Goal: Information Seeking & Learning: Learn about a topic

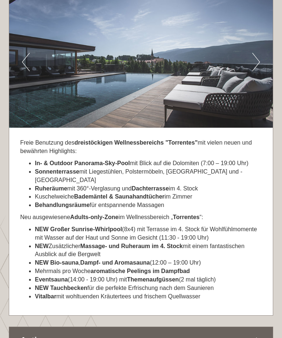
scroll to position [1887, 0]
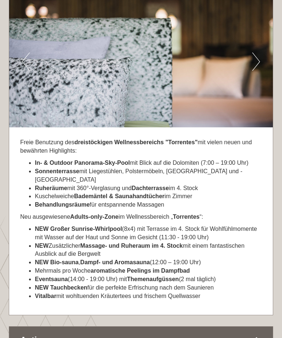
click at [247, 213] on p "Neu ausgewiesene Adults-only-Zone im Wellnessbereich „ Torrentes “:" at bounding box center [141, 217] width 242 height 8
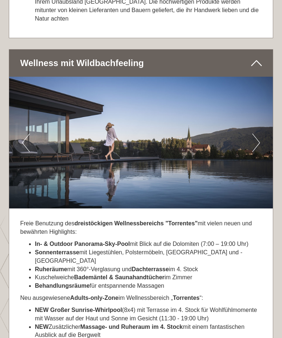
scroll to position [1806, 0]
click at [261, 110] on img at bounding box center [141, 143] width 264 height 132
click at [259, 134] on button "Next" at bounding box center [256, 143] width 8 height 18
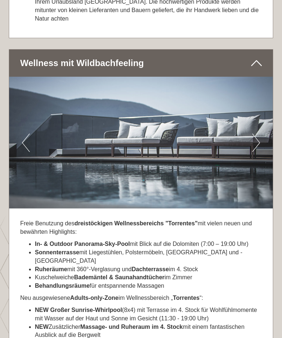
click at [262, 117] on img at bounding box center [141, 143] width 264 height 132
click at [259, 134] on button "Next" at bounding box center [256, 143] width 8 height 18
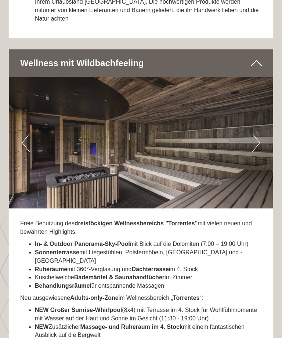
click at [259, 134] on button "Next" at bounding box center [256, 143] width 8 height 18
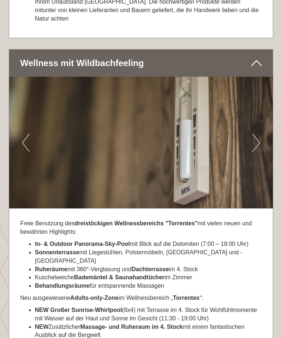
click at [257, 134] on button "Next" at bounding box center [256, 143] width 8 height 18
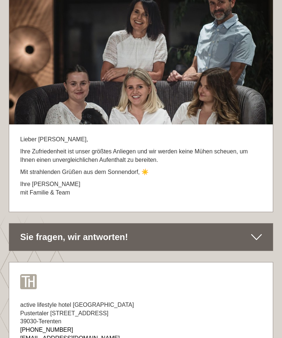
scroll to position [3626, 0]
click at [244, 304] on div "active lifestyle hotel [GEOGRAPHIC_DATA][STREET_ADDRESS] [PHONE_NUMBER] [EMAIL_…" at bounding box center [141, 340] width 264 height 100
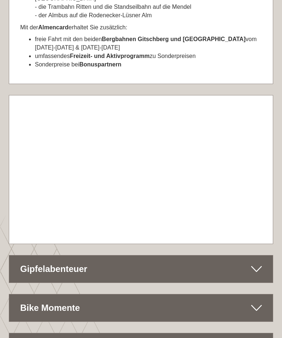
scroll to position [2941, 0]
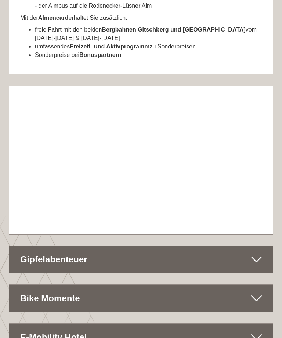
click at [256, 254] on icon at bounding box center [256, 260] width 11 height 12
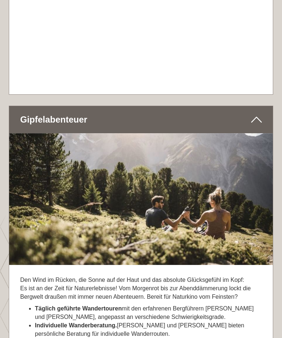
scroll to position [3081, 0]
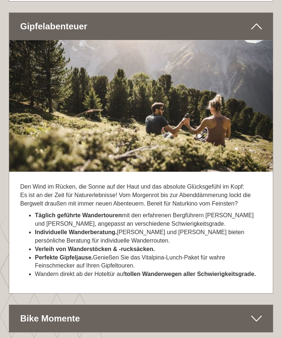
click at [261, 313] on icon at bounding box center [256, 319] width 11 height 12
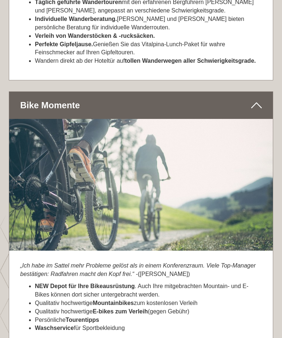
scroll to position [3388, 0]
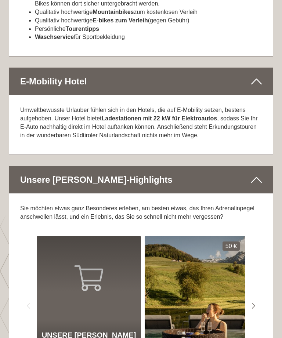
scroll to position [3682, 0]
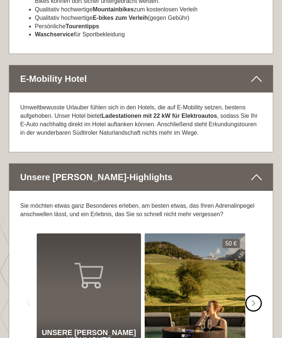
click at [256, 295] on div "#gn-shop-1 .a-arrow { fill:#4a8f1b; }" at bounding box center [254, 303] width 17 height 17
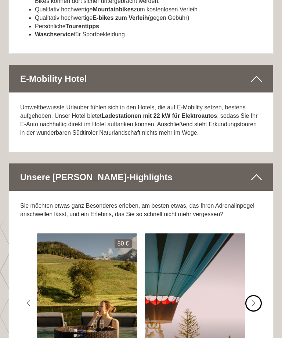
click at [255, 301] on icon "#gn-shop-1 .a-arrow { fill:#4a8f1b; }" at bounding box center [254, 304] width 4 height 7
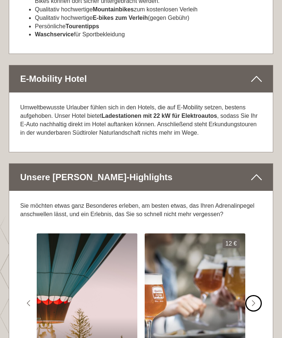
click at [257, 295] on div "#gn-shop-1 .a-arrow { fill:#4a8f1b; }" at bounding box center [254, 303] width 17 height 17
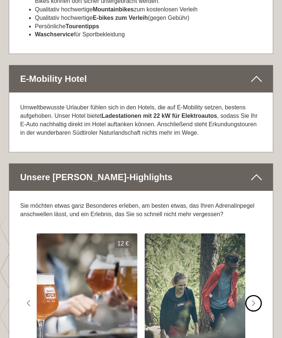
click at [254, 301] on icon "Next slide" at bounding box center [254, 304] width 4 height 7
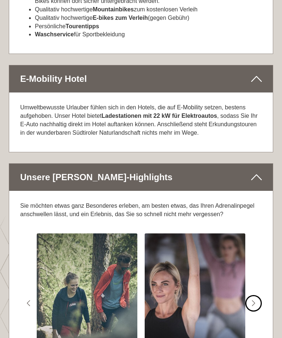
click at [256, 295] on div "#gn-shop-1 .a-arrow { fill:#4a8f1b; }" at bounding box center [254, 303] width 17 height 17
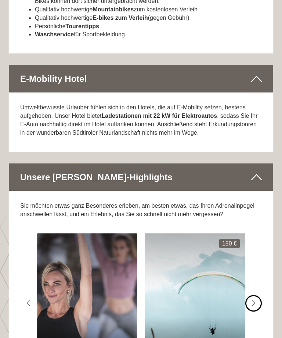
click at [253, 301] on icon "#gn-shop-1 .a-arrow { fill:#4a8f1b; }" at bounding box center [254, 304] width 4 height 7
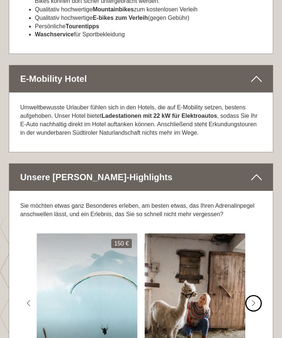
click at [252, 301] on icon "#gn-shop-1 .a-arrow { fill:#4a8f1b; }" at bounding box center [254, 304] width 4 height 7
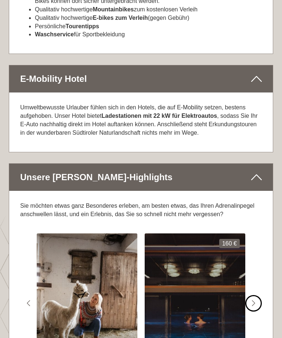
click at [255, 301] on icon "#gn-shop-1 .a-arrow { fill:#4a8f1b; }" at bounding box center [254, 304] width 4 height 7
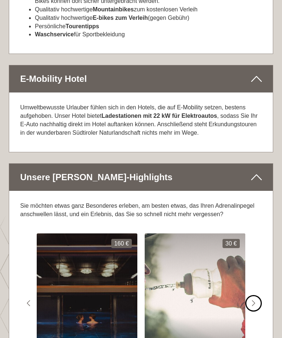
click at [254, 301] on icon "#gn-shop-1 .a-arrow { fill:#4a8f1b; }" at bounding box center [254, 304] width 4 height 7
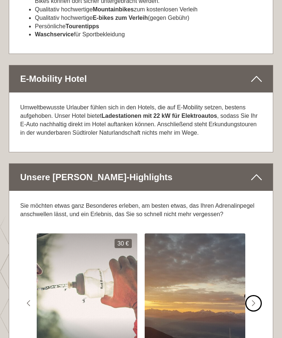
click at [257, 295] on div "#gn-shop-1 .a-arrow { fill:#4a8f1b; }" at bounding box center [254, 303] width 17 height 17
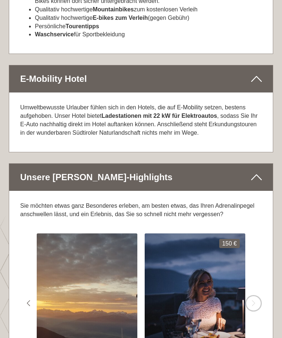
click at [254, 301] on icon "#gn-shop-1 .a-arrow { fill:#4a8f1b; }" at bounding box center [254, 304] width 4 height 7
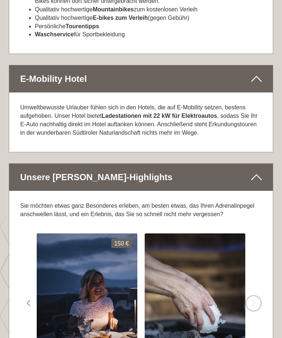
click at [253, 301] on icon "Next slide" at bounding box center [254, 304] width 4 height 7
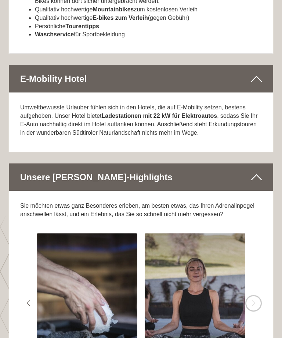
click at [254, 301] on icon "#gn-shop-1 .a-arrow { fill:#4a8f1b; }" at bounding box center [254, 304] width 4 height 7
click at [255, 301] on icon "#gn-shop-1 .a-arrow { fill:#4a8f1b; }" at bounding box center [254, 304] width 4 height 7
click at [29, 295] on div "#gn-shop-1 .a-arrow { fill:#4a8f1b; }" at bounding box center [28, 303] width 17 height 17
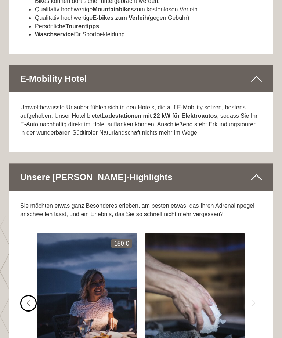
click at [24, 295] on div "#gn-shop-1 .a-arrow { fill:#4a8f1b; }" at bounding box center [28, 303] width 17 height 17
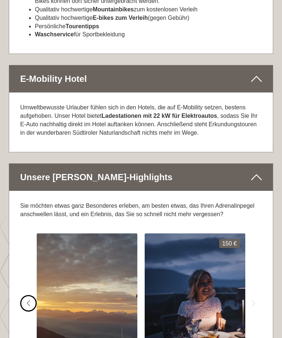
click at [27, 301] on icon "#gn-shop-1 .a-arrow { fill:#4a8f1b; }" at bounding box center [29, 304] width 4 height 7
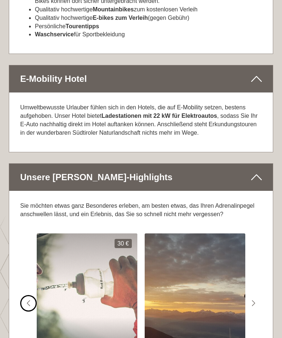
click at [25, 295] on div "#gn-shop-1 .a-arrow { fill:#4a8f1b; }" at bounding box center [28, 303] width 17 height 17
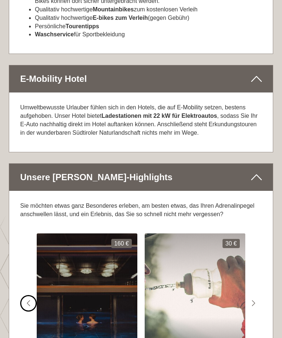
click at [28, 301] on icon "#gn-shop-1 .a-arrow { fill:#4a8f1b; }" at bounding box center [29, 304] width 4 height 7
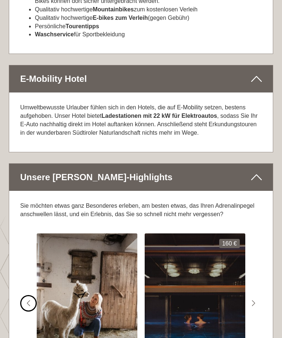
click at [24, 295] on div "#gn-shop-1 .a-arrow { fill:#4a8f1b; }" at bounding box center [28, 303] width 17 height 17
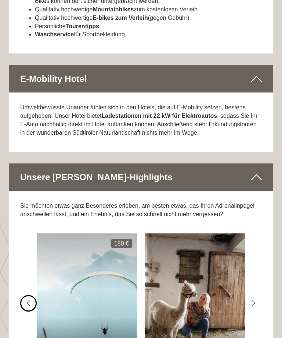
click at [27, 295] on div "#gn-shop-1 .a-arrow { fill:#4a8f1b; }" at bounding box center [28, 303] width 17 height 17
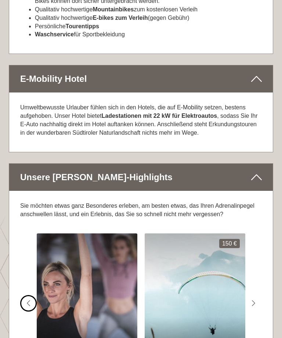
click at [25, 295] on div "#gn-shop-1 .a-arrow { fill:#4a8f1b; }" at bounding box center [28, 303] width 17 height 17
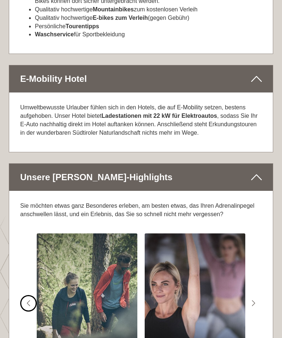
click at [27, 301] on icon "#gn-shop-1 .a-arrow { fill:#4a8f1b; }" at bounding box center [29, 304] width 4 height 7
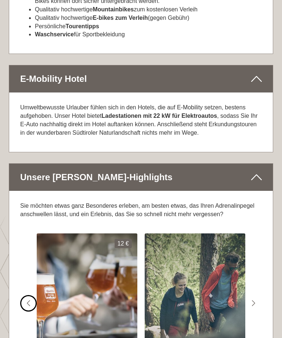
click at [28, 301] on icon "Previous slide" at bounding box center [29, 304] width 4 height 7
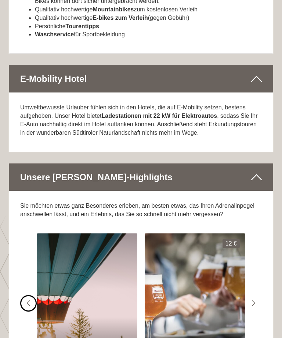
click at [23, 295] on div "#gn-shop-1 .a-arrow { fill:#4a8f1b; }" at bounding box center [28, 303] width 17 height 17
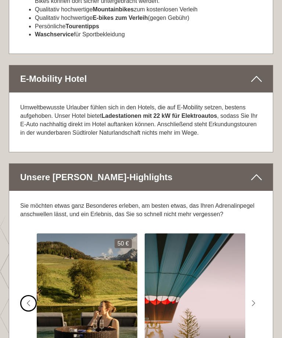
click at [27, 301] on icon "#gn-shop-1 .a-arrow { fill:#4a8f1b; }" at bounding box center [29, 304] width 4 height 7
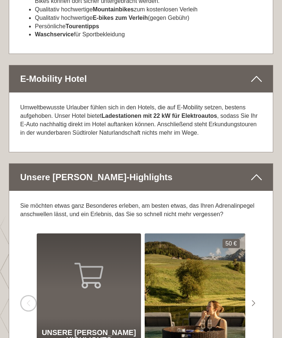
click at [206, 234] on img at bounding box center [195, 304] width 101 height 140
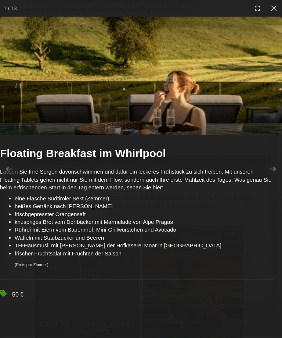
scroll to position [3689, 0]
click at [275, 172] on icon at bounding box center [272, 169] width 7 height 5
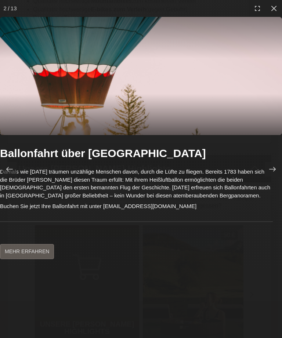
click at [261, 236] on div "Ballonfahrt über Südtirol Damals wie [DATE] träumen unzählige Menschen davon, d…" at bounding box center [141, 202] width 282 height 113
click at [275, 172] on icon at bounding box center [272, 169] width 7 height 5
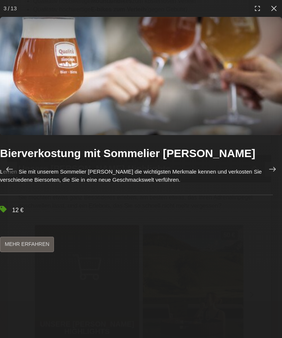
click at [275, 172] on icon at bounding box center [272, 169] width 7 height 5
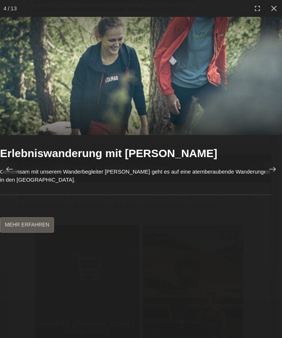
click at [274, 173] on icon at bounding box center [272, 169] width 7 height 7
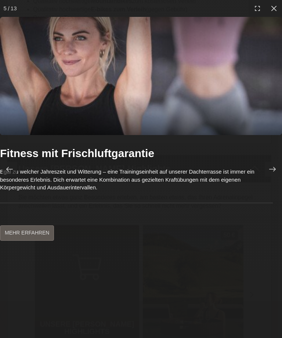
click at [271, 172] on icon at bounding box center [272, 169] width 7 height 5
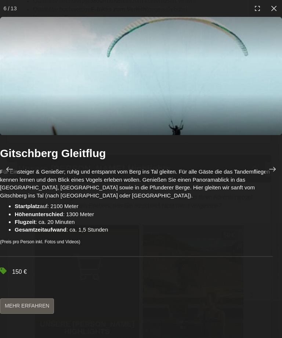
click at [278, 177] on div at bounding box center [272, 169] width 15 height 15
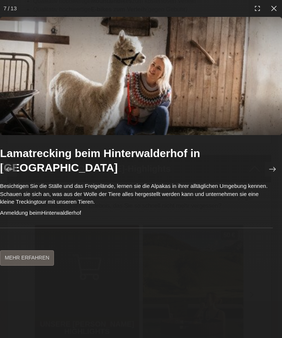
click at [276, 177] on div at bounding box center [272, 169] width 15 height 15
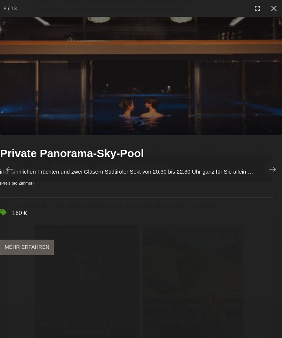
click at [269, 177] on div at bounding box center [272, 169] width 15 height 15
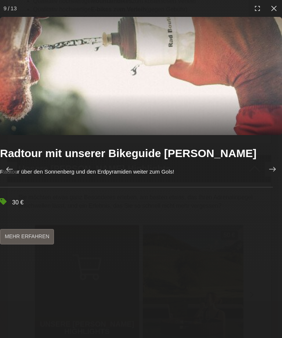
click at [274, 173] on icon at bounding box center [272, 169] width 7 height 7
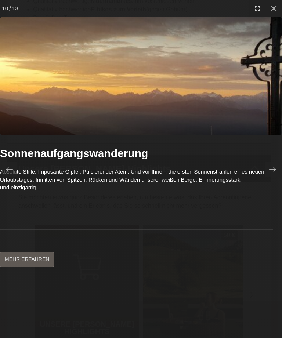
click at [271, 176] on div at bounding box center [272, 169] width 15 height 15
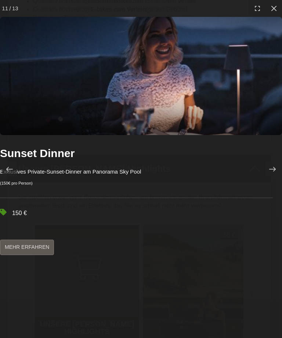
click at [273, 173] on icon at bounding box center [272, 169] width 7 height 7
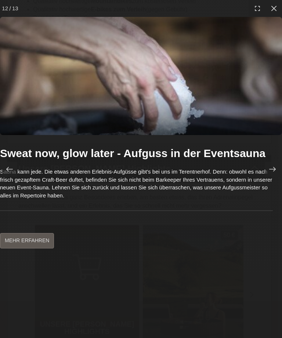
click at [273, 173] on icon at bounding box center [272, 169] width 7 height 7
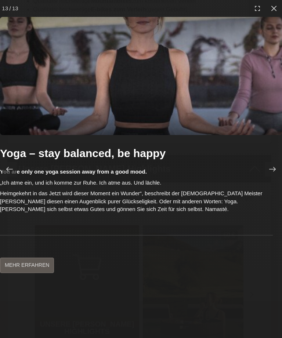
click at [277, 177] on div at bounding box center [272, 169] width 15 height 15
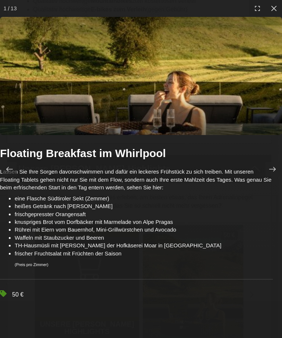
click at [276, 11] on icon at bounding box center [274, 8] width 7 height 7
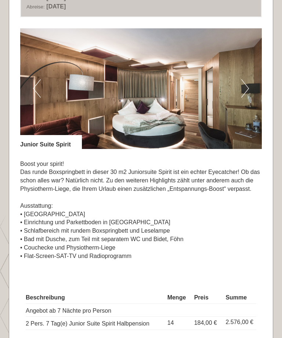
scroll to position [961, 0]
